Goal: Transaction & Acquisition: Purchase product/service

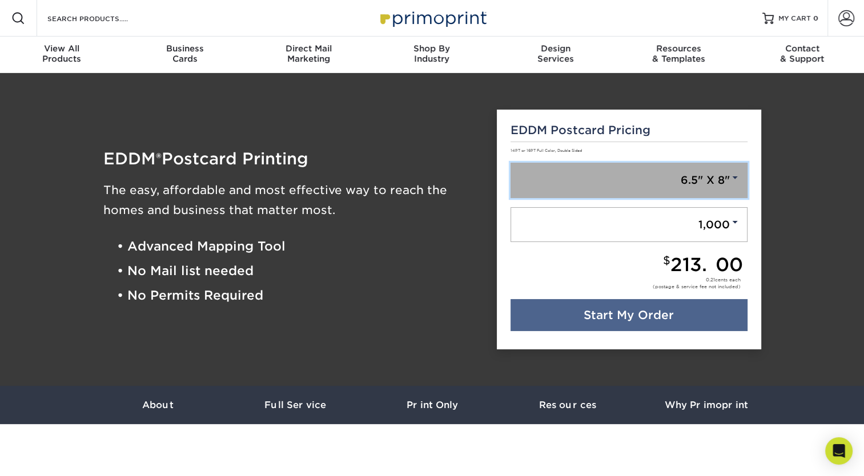
click at [698, 169] on link "6.5" X 8"" at bounding box center [628, 180] width 237 height 35
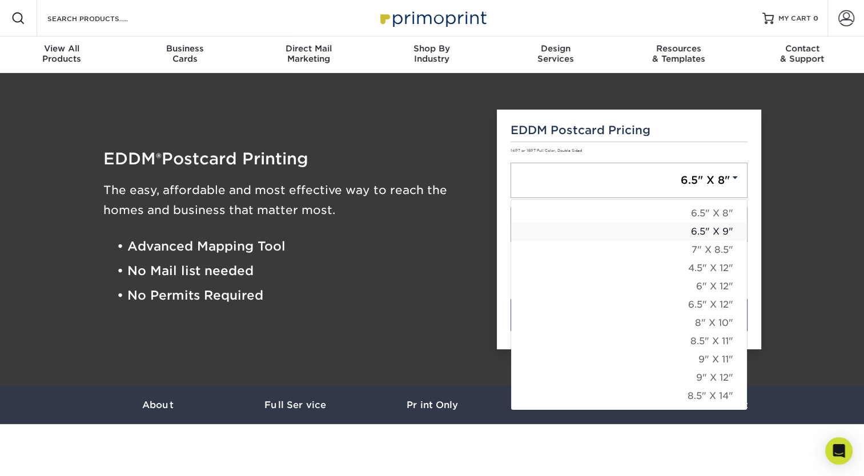
click at [731, 233] on link "6.5" X 9"" at bounding box center [629, 232] width 236 height 18
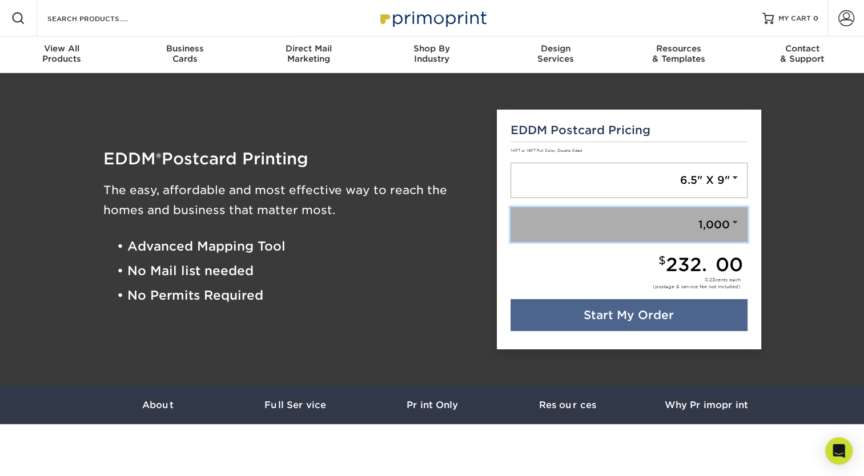
click at [710, 232] on link "1,000" at bounding box center [628, 224] width 237 height 35
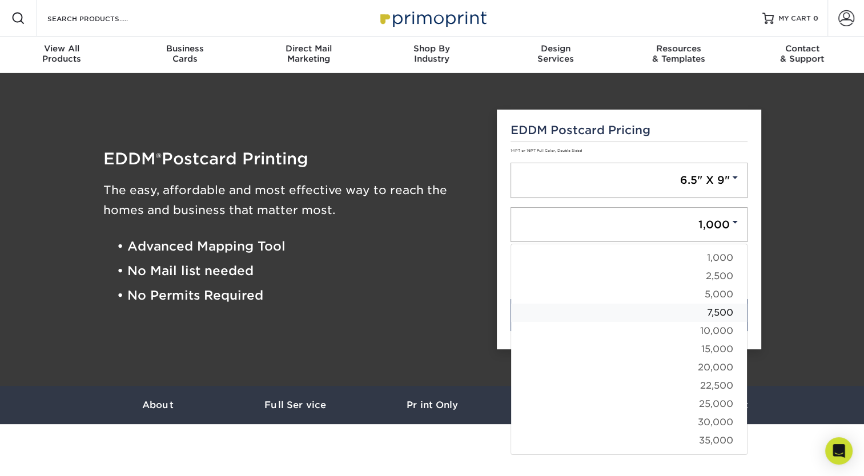
click at [703, 317] on link "7,500" at bounding box center [629, 313] width 236 height 18
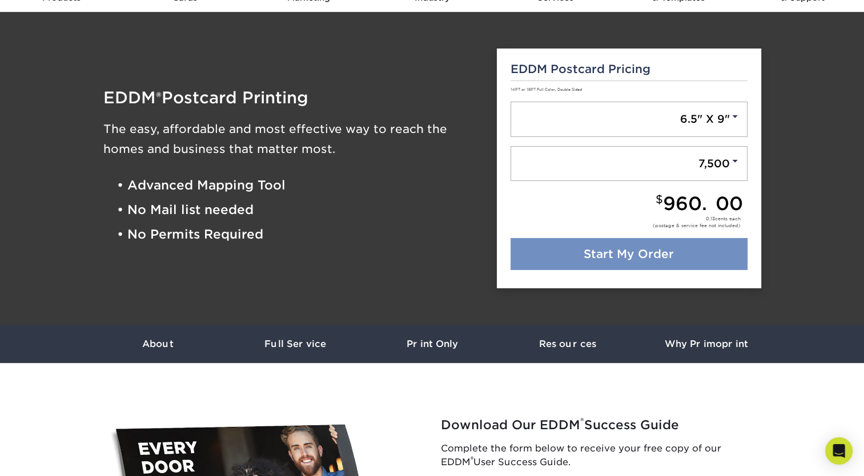
scroll to position [62, 0]
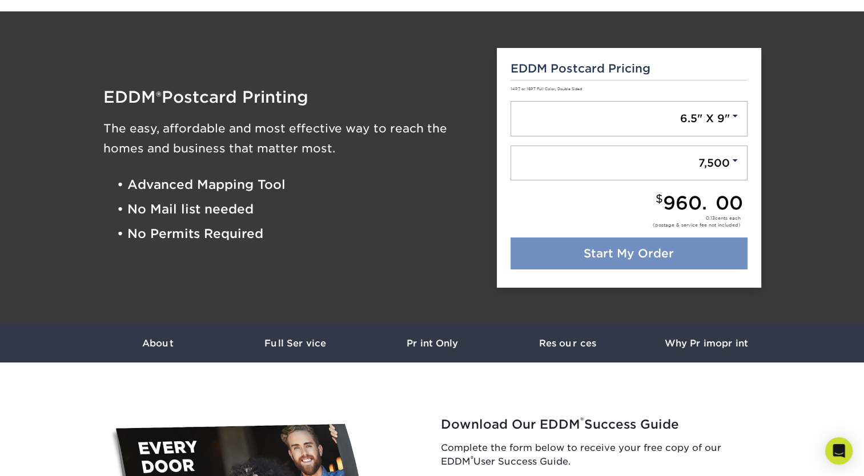
click at [633, 251] on link "Start My Order" at bounding box center [628, 253] width 237 height 32
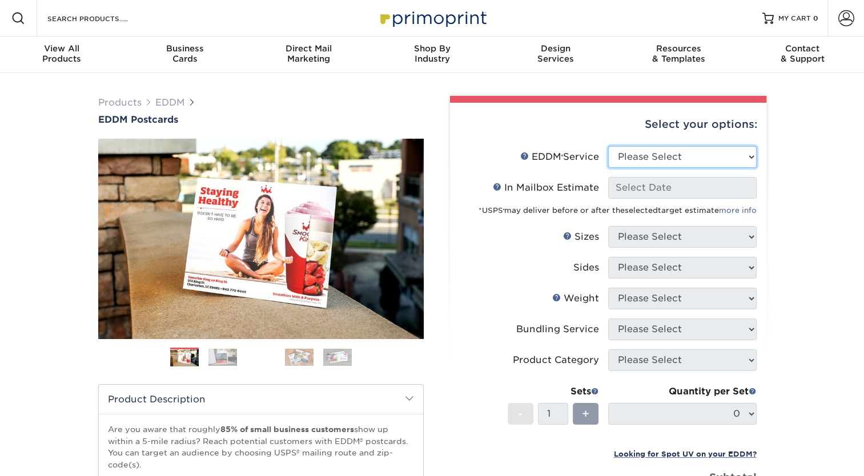
click at [696, 152] on select "Please Select Full Service Print Only" at bounding box center [682, 157] width 148 height 22
select select "full_service"
click at [608, 146] on select "Please Select Full Service Print Only" at bounding box center [682, 157] width 148 height 22
select select "-1"
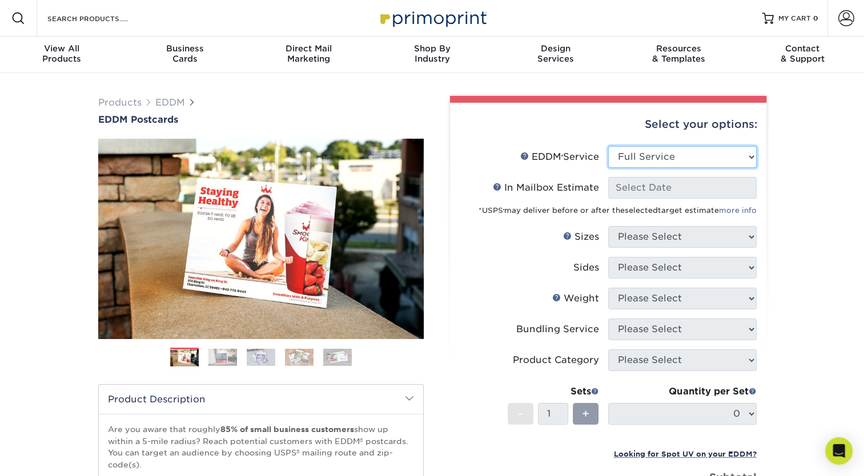
select select "-1"
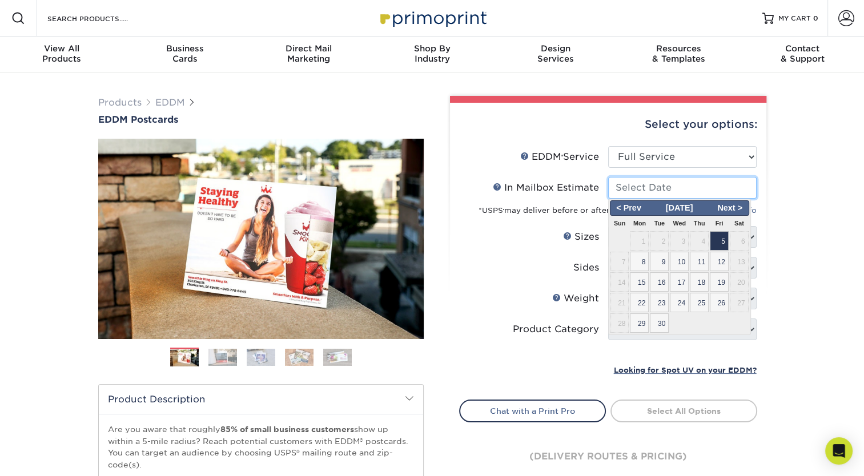
click at [675, 187] on input "In Mailbox Estimate Help In Mailbox Estimate" at bounding box center [682, 188] width 148 height 22
click at [725, 241] on span "5" at bounding box center [718, 240] width 19 height 19
type input "2025-09-05"
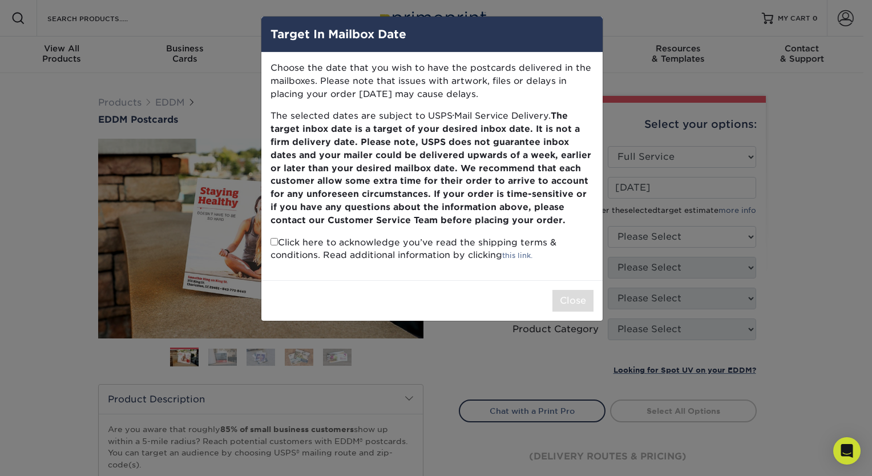
click at [276, 243] on input "checkbox" at bounding box center [274, 241] width 7 height 7
checkbox input "true"
click at [570, 305] on button "Close" at bounding box center [572, 301] width 41 height 22
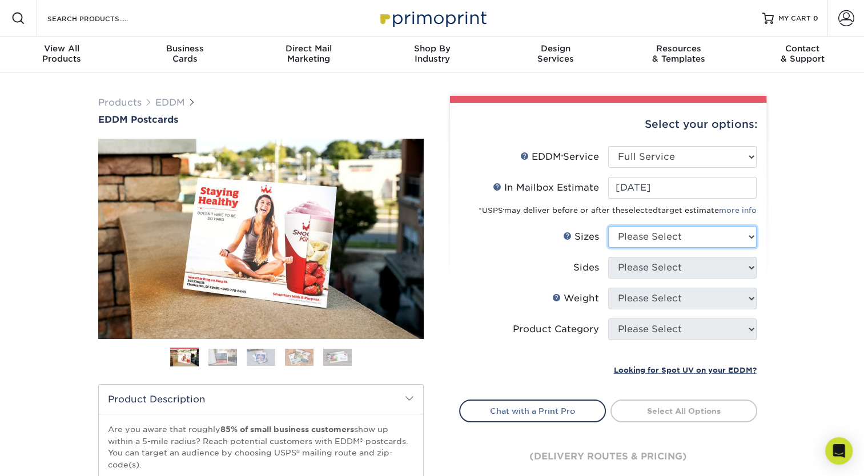
click at [648, 238] on select "Please Select 4.5" x 12" 6" x 12" 6.5" x 8" 6.5" x 9" 6.5" x 12" 7" x 8.5" 8" x…" at bounding box center [682, 237] width 148 height 22
select select "6.50x9.00"
click at [608, 226] on select "Please Select 4.5" x 12" 6" x 12" 6.5" x 8" 6.5" x 9" 6.5" x 12" 7" x 8.5" 8" x…" at bounding box center [682, 237] width 148 height 22
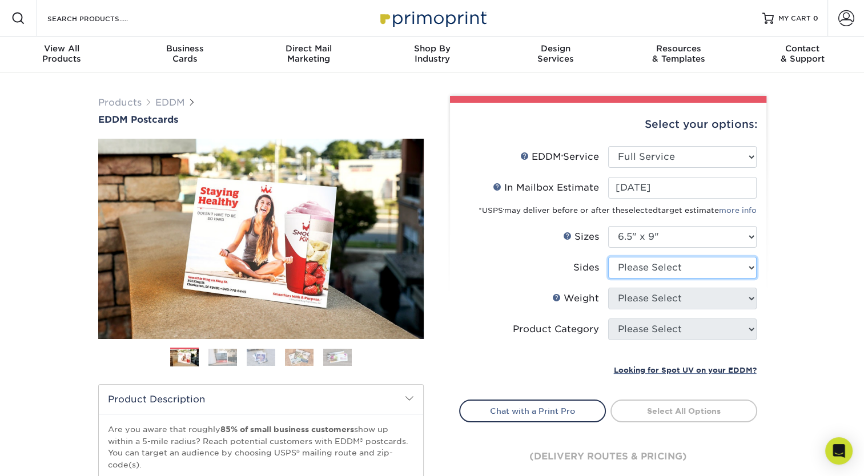
click at [645, 268] on select "Please Select Print Both Sides Print Front Only" at bounding box center [682, 268] width 148 height 22
select select "32d3c223-f82c-492b-b915-ba065a00862f"
click at [608, 257] on select "Please Select Print Both Sides Print Front Only" at bounding box center [682, 268] width 148 height 22
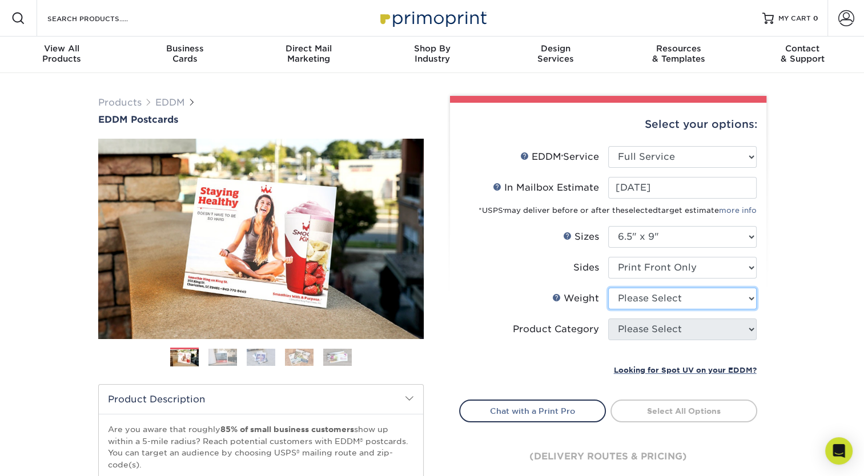
click at [659, 303] on select "Please Select 16PT 14PT" at bounding box center [682, 299] width 148 height 22
click at [608, 288] on select "Please Select 16PT 14PT" at bounding box center [682, 299] width 148 height 22
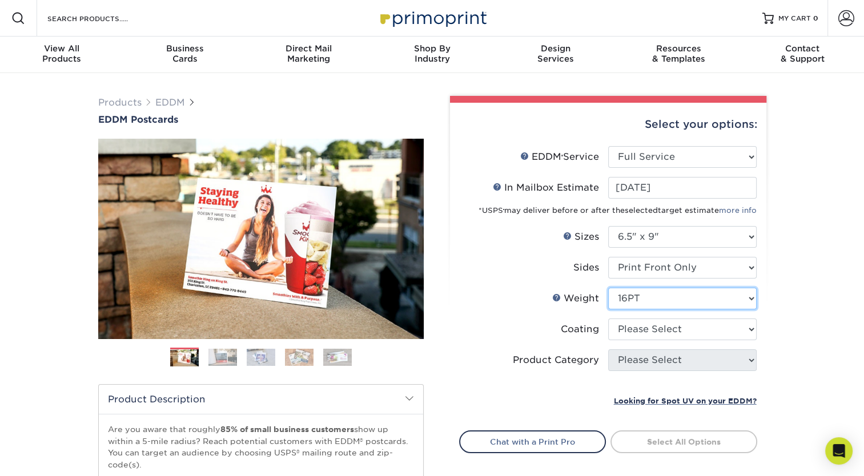
click at [623, 298] on select "Please Select 16PT 14PT" at bounding box center [682, 299] width 148 height 22
select select "14PT"
click at [608, 288] on select "Please Select 16PT 14PT" at bounding box center [682, 299] width 148 height 22
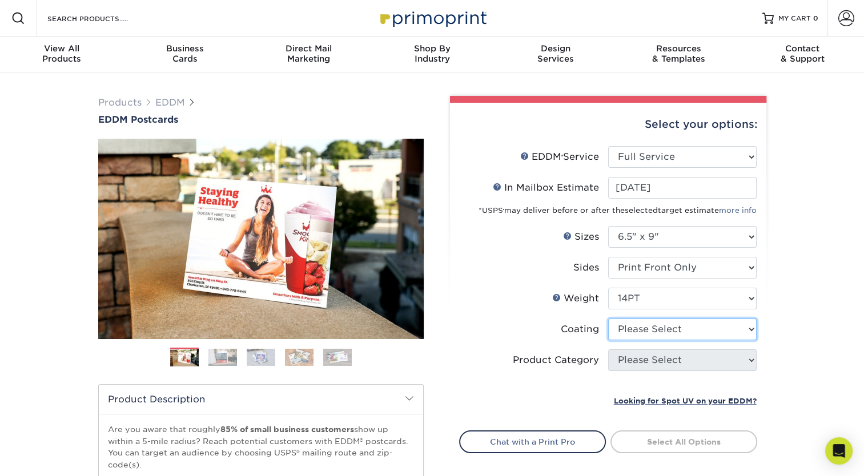
click at [667, 332] on select at bounding box center [682, 329] width 148 height 22
select select "1e8116af-acfc-44b1-83dc-8181aa338834"
click at [608, 318] on select at bounding box center [682, 329] width 148 height 22
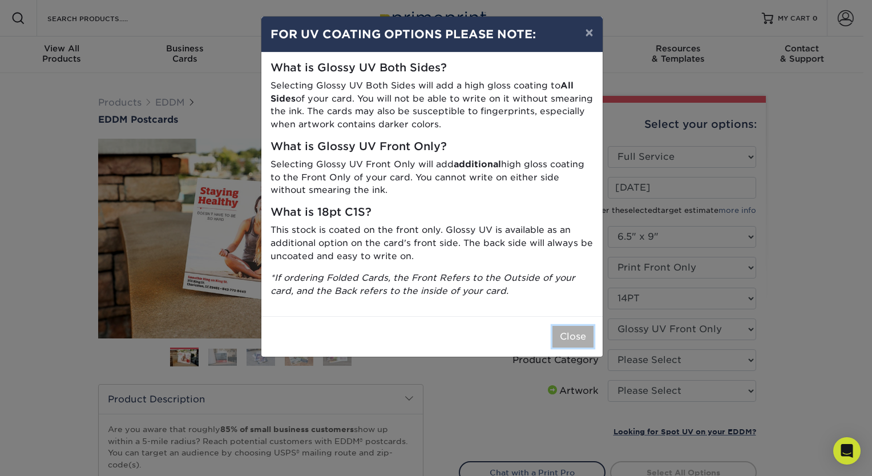
click at [579, 332] on button "Close" at bounding box center [572, 337] width 41 height 22
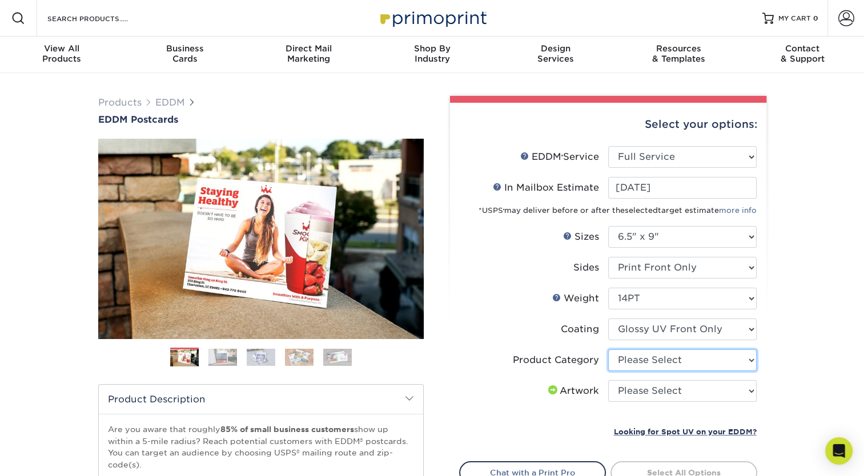
click at [645, 360] on select "Please Select Postcards" at bounding box center [682, 360] width 148 height 22
select select "9b7272e0-d6c8-4c3c-8e97-d3a1bcdab858"
click at [608, 349] on select "Please Select Postcards" at bounding box center [682, 360] width 148 height 22
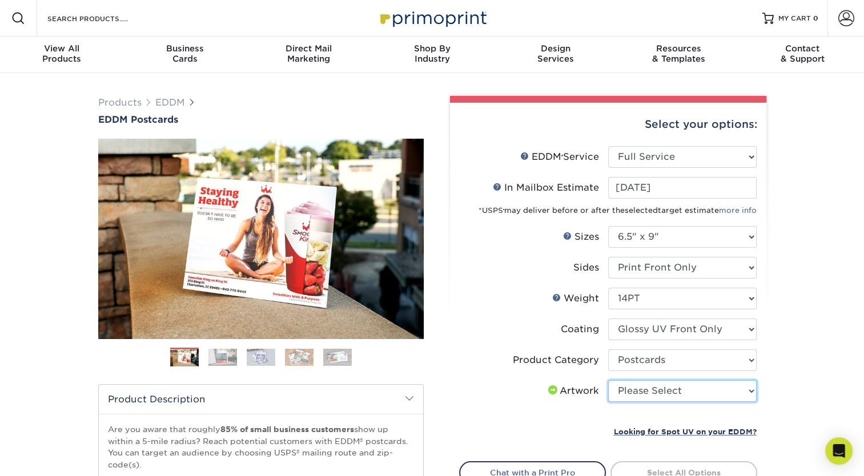
click at [700, 394] on select "Please Select I will upload files I need a design - $150" at bounding box center [682, 391] width 148 height 22
select select "upload"
click at [608, 380] on select "Please Select I will upload files I need a design - $150" at bounding box center [682, 391] width 148 height 22
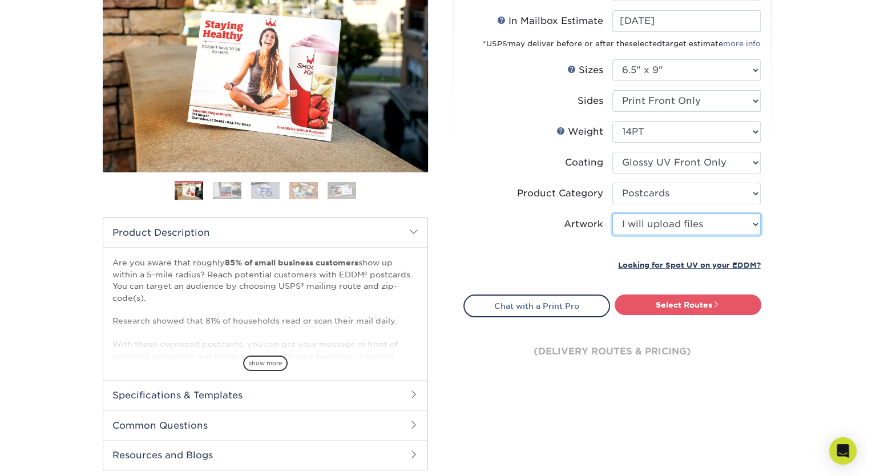
scroll to position [167, 0]
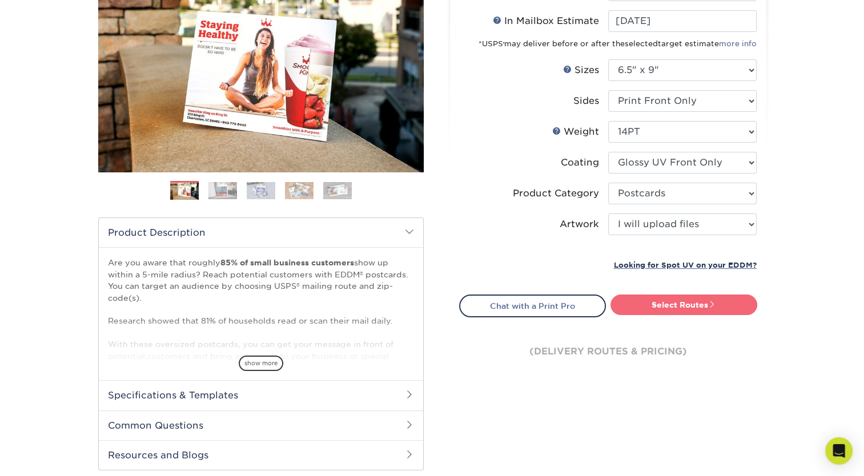
click at [691, 308] on link "Select Routes" at bounding box center [683, 304] width 147 height 21
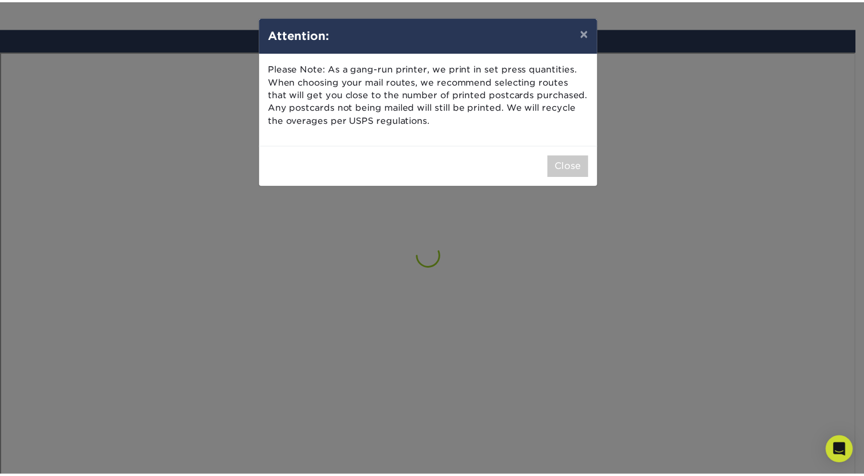
scroll to position [664, 0]
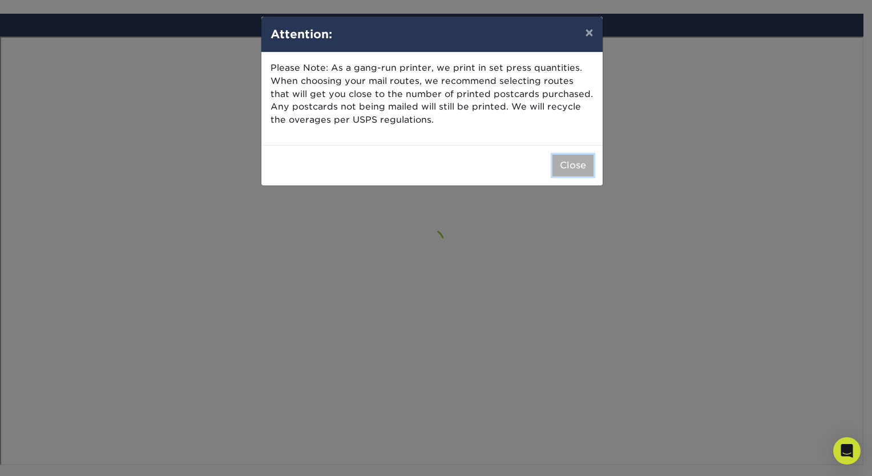
click at [576, 164] on button "Close" at bounding box center [572, 166] width 41 height 22
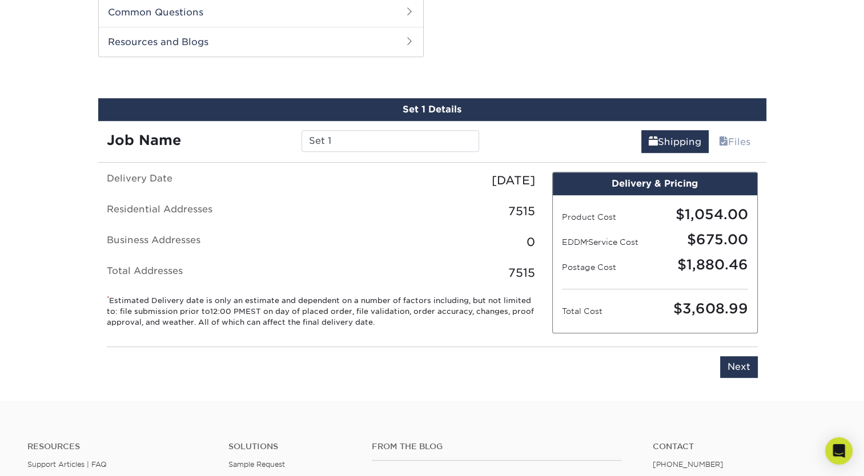
scroll to position [645, 0]
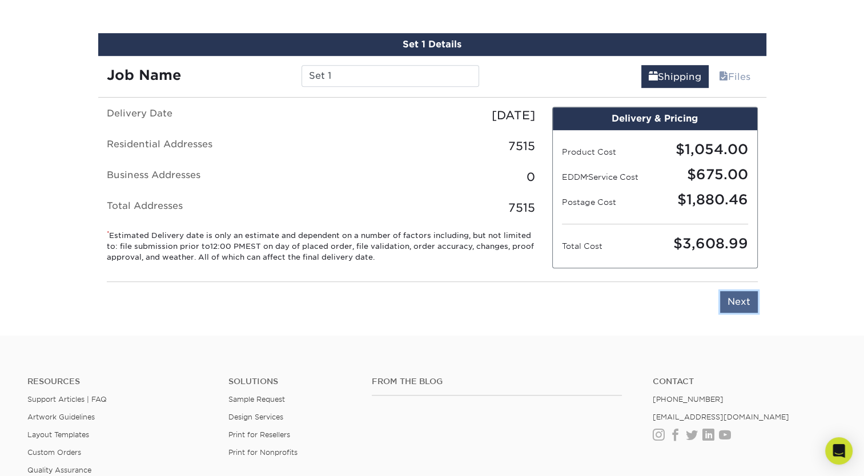
click at [748, 299] on input "Next" at bounding box center [739, 302] width 38 height 22
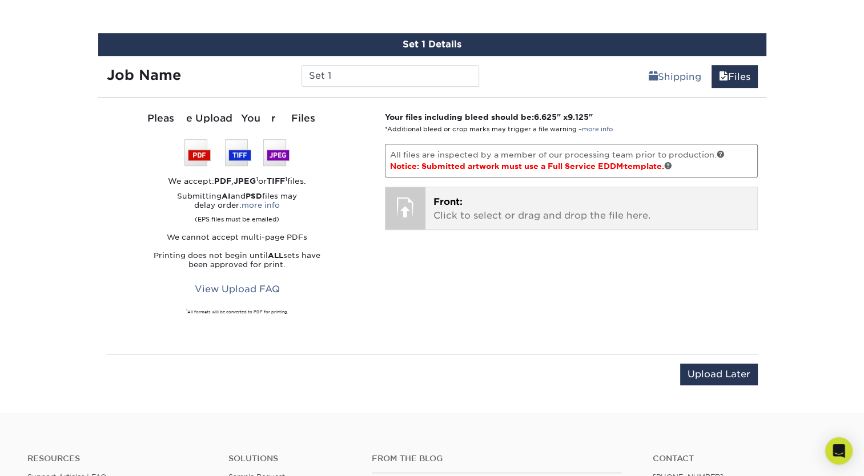
click at [462, 209] on p "Front: Click to select or drag and drop the file here." at bounding box center [591, 208] width 316 height 27
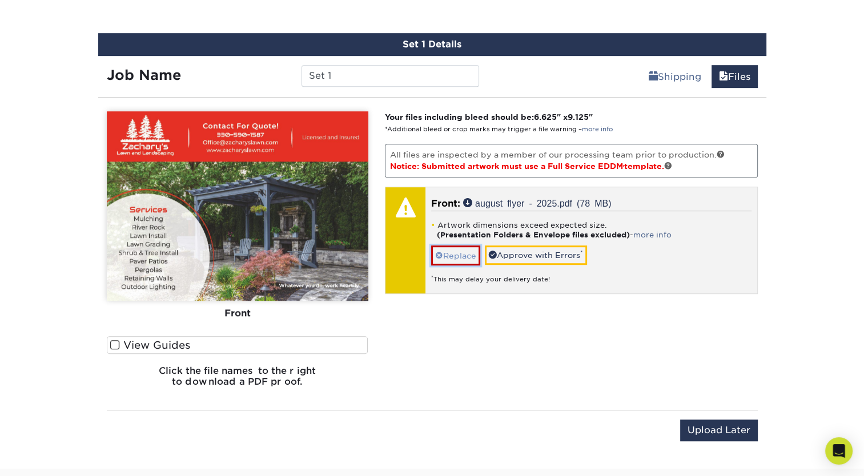
click at [455, 252] on link "Replace" at bounding box center [455, 255] width 49 height 20
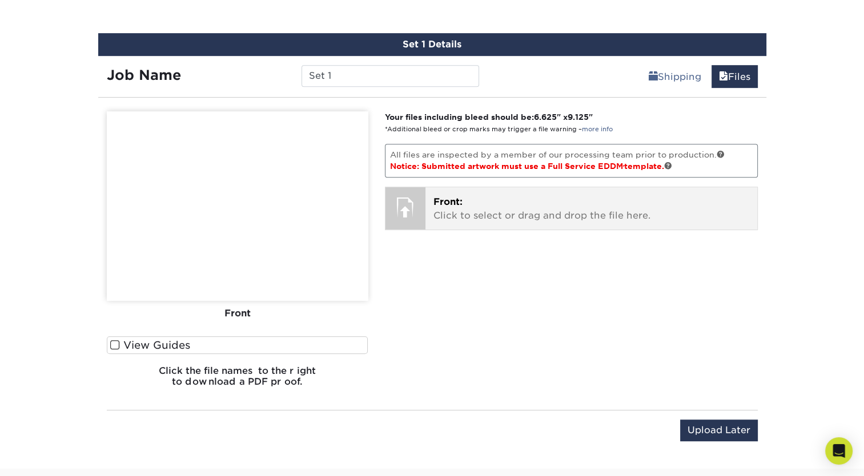
click at [432, 220] on div "Front: Click to select or drag and drop the file here. Choose file august flyer…" at bounding box center [591, 208] width 332 height 42
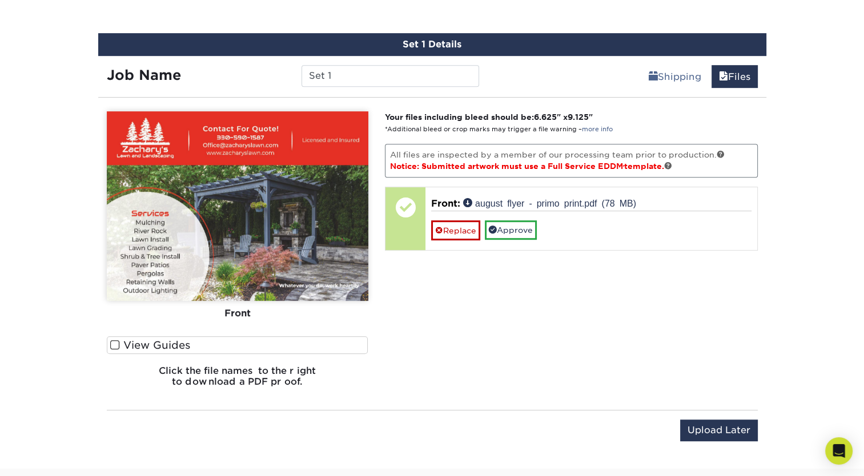
click at [120, 344] on label "View Guides" at bounding box center [237, 345] width 261 height 18
click at [0, 0] on input "View Guides" at bounding box center [0, 0] width 0 height 0
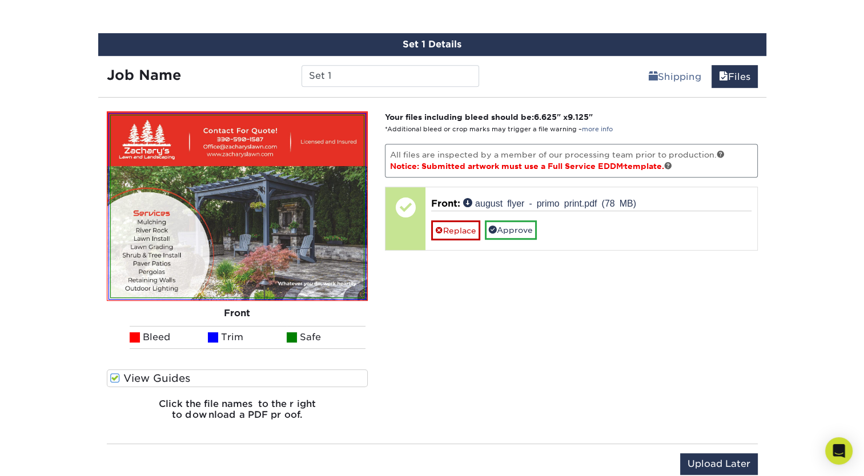
click at [670, 164] on span "Notice: Submitted artwork must use a Full Service EDDM ® template." at bounding box center [531, 166] width 282 height 9
click at [672, 164] on link at bounding box center [668, 166] width 8 height 8
